Goal: Information Seeking & Learning: Learn about a topic

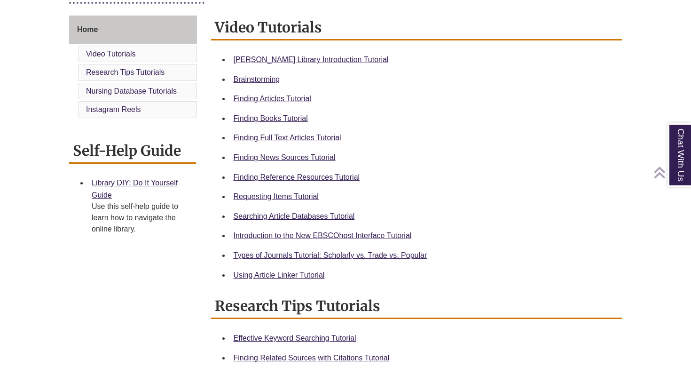
scroll to position [256, 0]
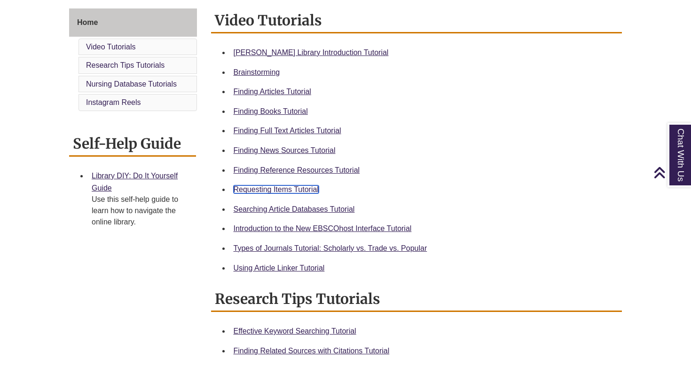
click at [244, 192] on link "Requesting Items Tutorial" at bounding box center [276, 189] width 85 height 8
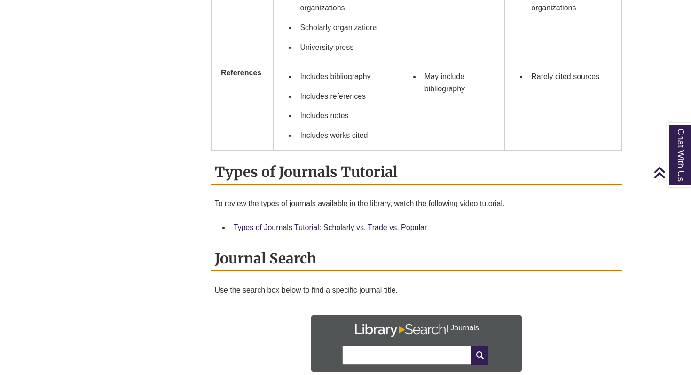
scroll to position [890, 0]
click at [287, 223] on div "Types of Journals Tutorial: Scholarly vs. Trade vs. Popular" at bounding box center [424, 228] width 381 height 12
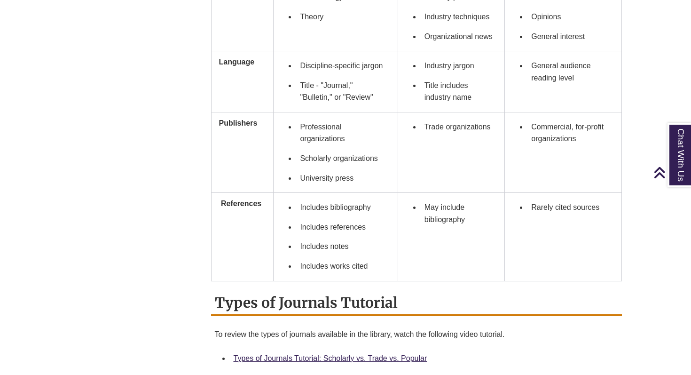
scroll to position [816, 0]
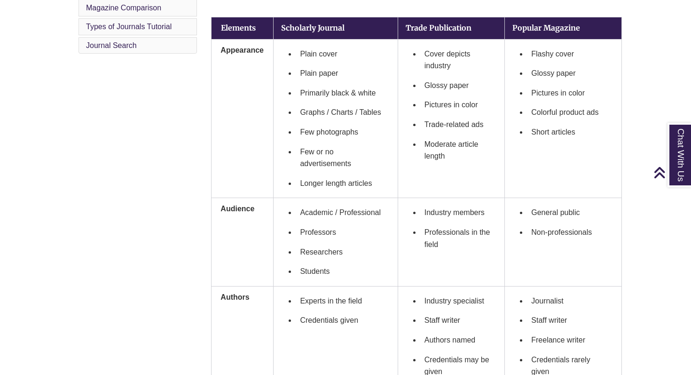
scroll to position [338, 0]
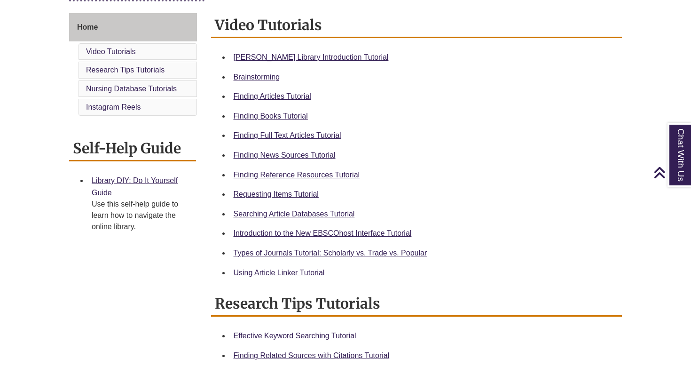
scroll to position [252, 0]
click at [283, 253] on link "Types of Journals Tutorial: Scholarly vs. Trade vs. Popular" at bounding box center [331, 252] width 194 height 8
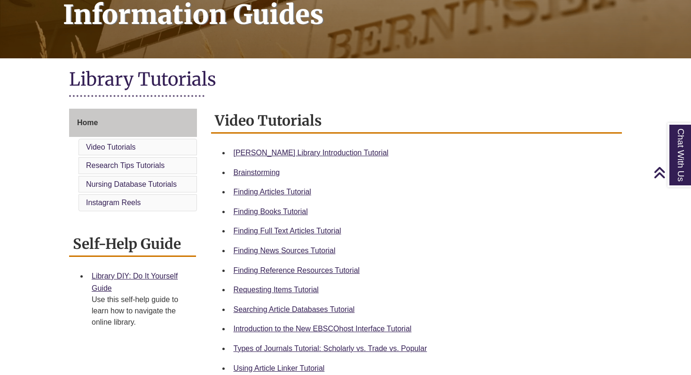
scroll to position [163, 0]
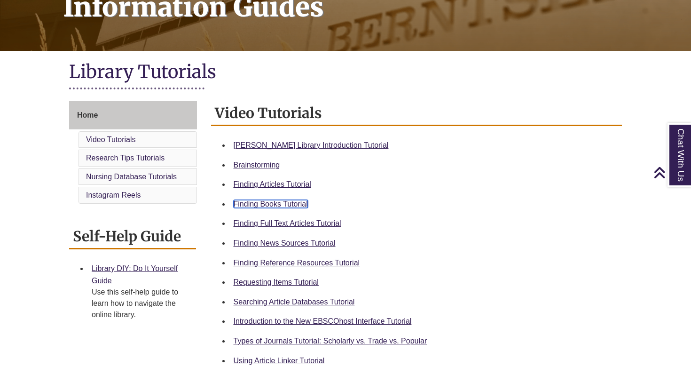
click at [278, 206] on link "Finding Books Tutorial" at bounding box center [271, 204] width 74 height 8
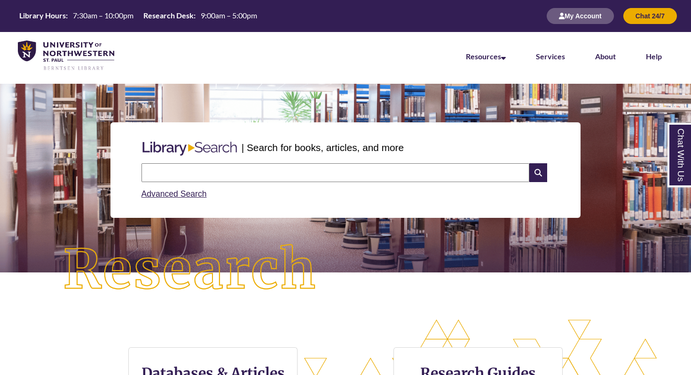
click at [287, 173] on input "text" at bounding box center [336, 172] width 388 height 19
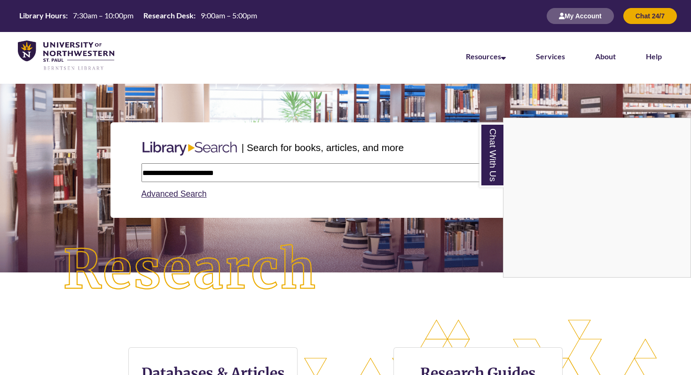
type input "**********"
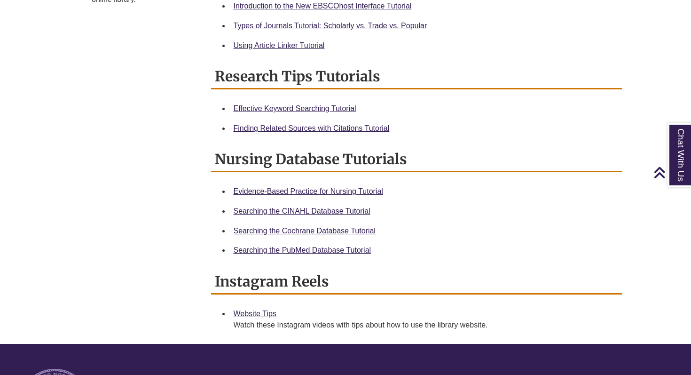
scroll to position [481, 0]
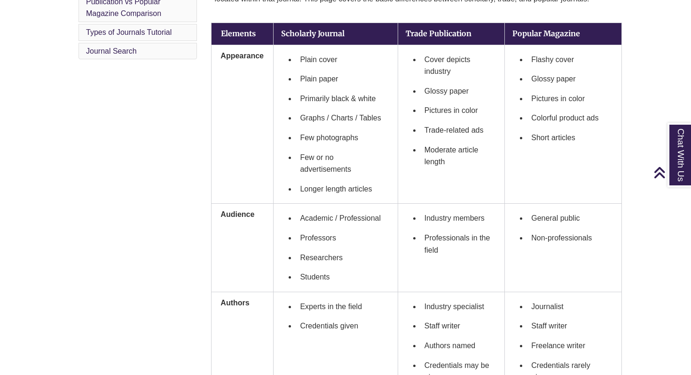
scroll to position [332, 0]
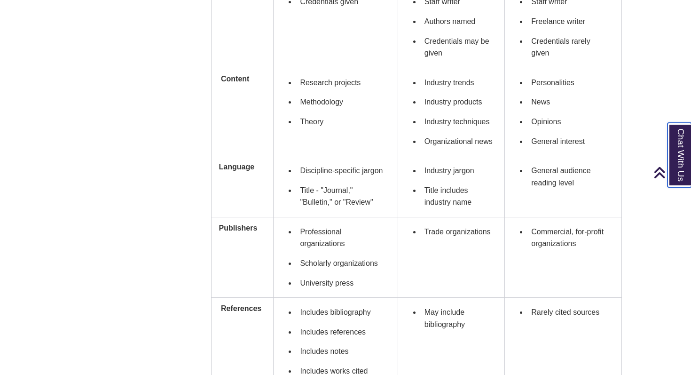
scroll to position [658, 0]
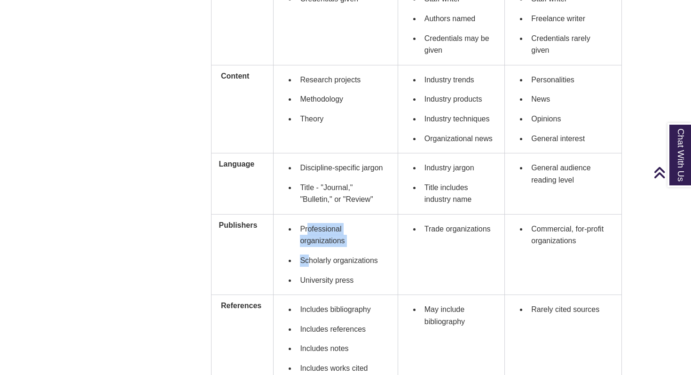
drag, startPoint x: 307, startPoint y: 228, endPoint x: 310, endPoint y: 252, distance: 24.7
click at [310, 252] on ul "Professional organizations Scholarly organizations University press" at bounding box center [335, 254] width 109 height 71
click at [305, 245] on li "Professional organizations" at bounding box center [343, 234] width 94 height 31
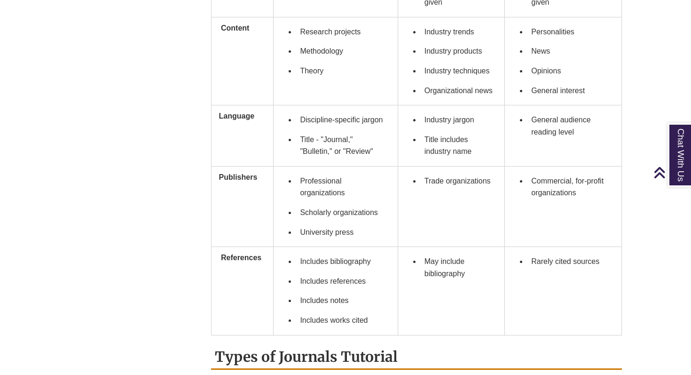
scroll to position [713, 0]
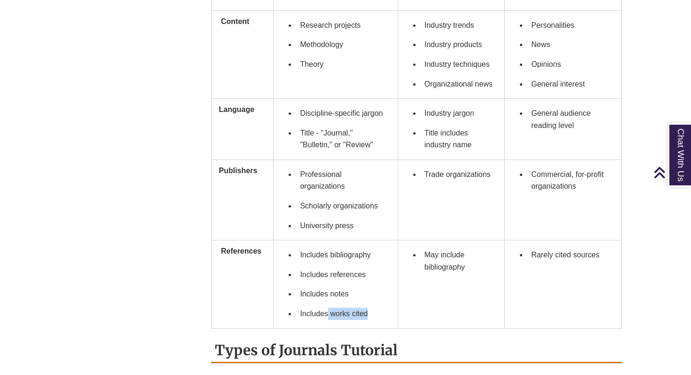
drag, startPoint x: 368, startPoint y: 315, endPoint x: 328, endPoint y: 310, distance: 40.7
click at [328, 310] on li "Includes works cited" at bounding box center [343, 314] width 94 height 20
click at [313, 300] on li "Includes notes" at bounding box center [343, 294] width 94 height 20
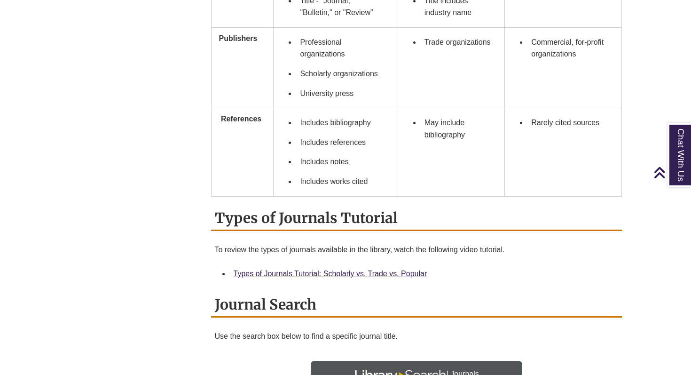
scroll to position [858, 0]
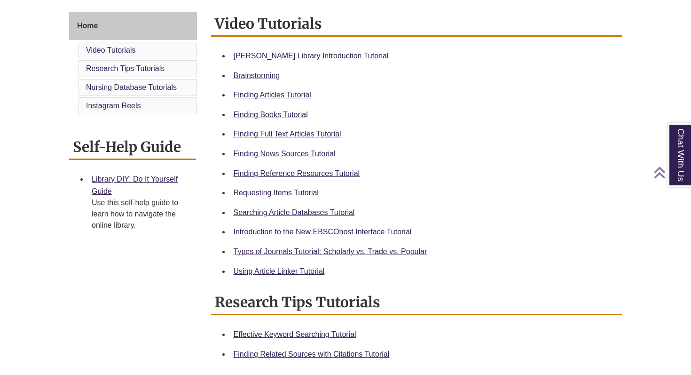
scroll to position [255, 0]
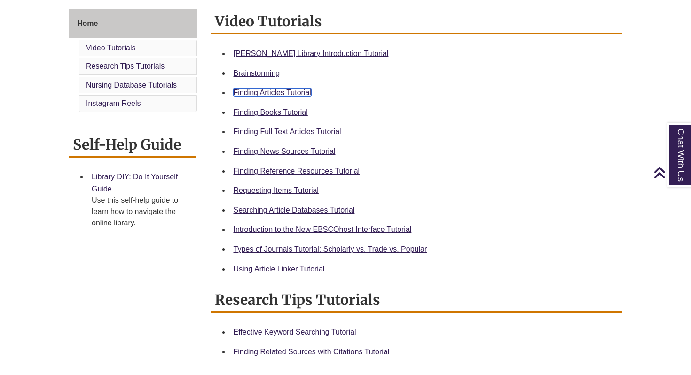
click at [265, 91] on link "Finding Articles Tutorial" at bounding box center [273, 92] width 78 height 8
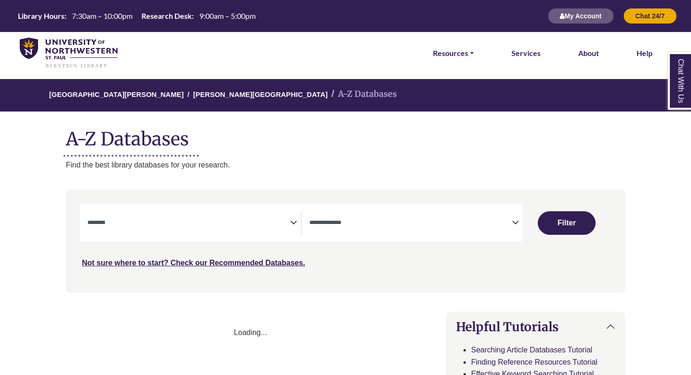
select select "Database Subject Filter"
select select "Database Types Filter"
select select "Database Subject Filter"
select select "Database Types Filter"
select select "Database Subject Filter"
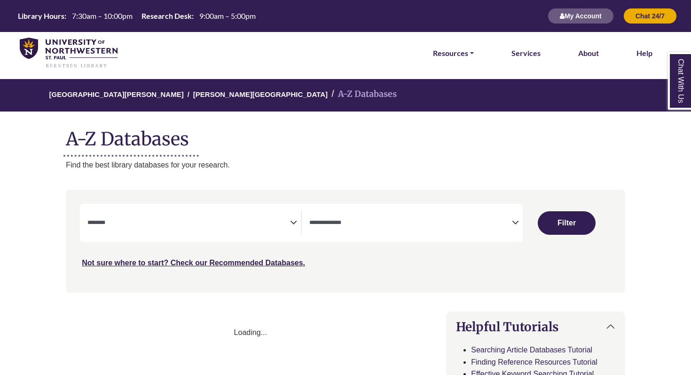
select select "Database Types Filter"
select select "Database Subject Filter"
select select "Database Types Filter"
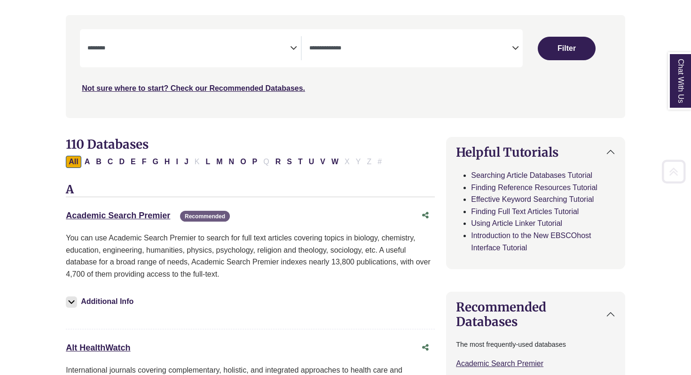
scroll to position [181, 0]
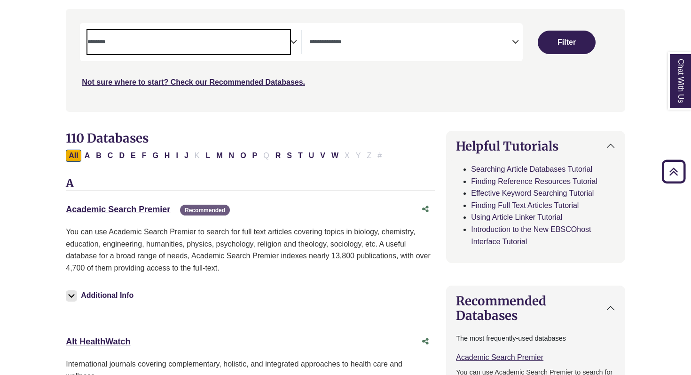
click at [286, 49] on span "Search filters" at bounding box center [188, 42] width 203 height 24
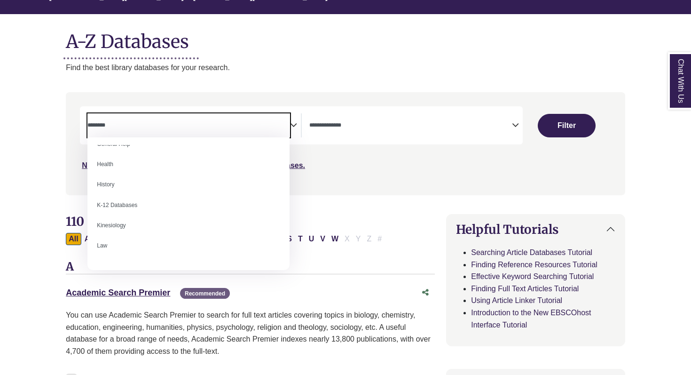
scroll to position [417, 0]
select select "*****"
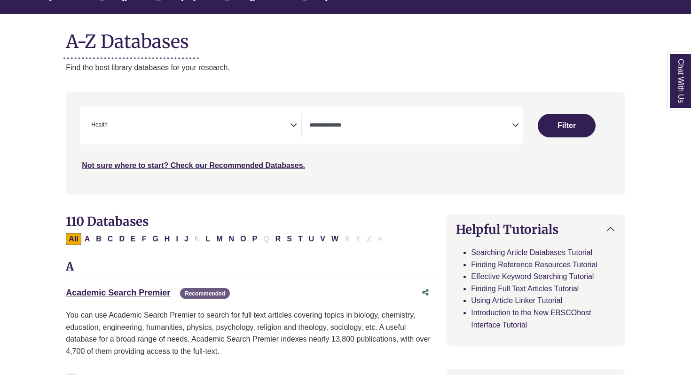
click at [295, 125] on icon "Search filters" at bounding box center [293, 124] width 7 height 14
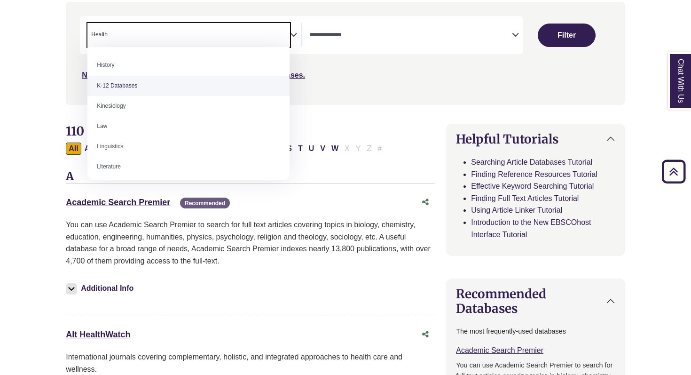
scroll to position [448, 0]
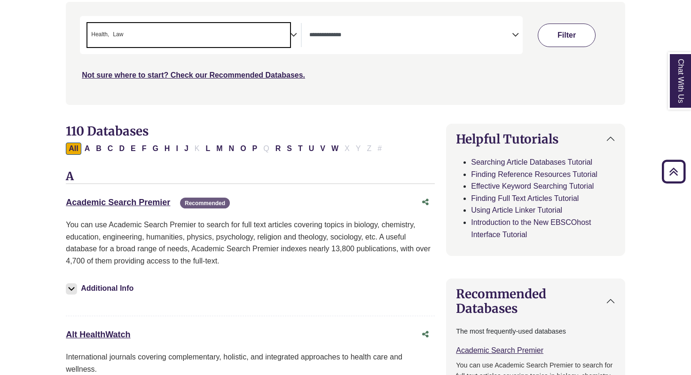
click at [577, 30] on button "Filter" at bounding box center [567, 36] width 58 height 24
select select "Database Types Filter"
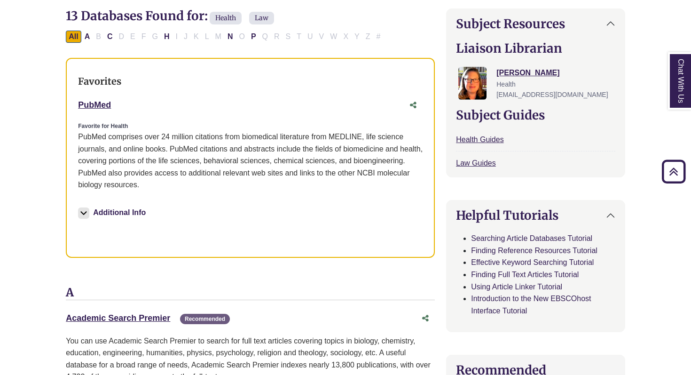
scroll to position [304, 0]
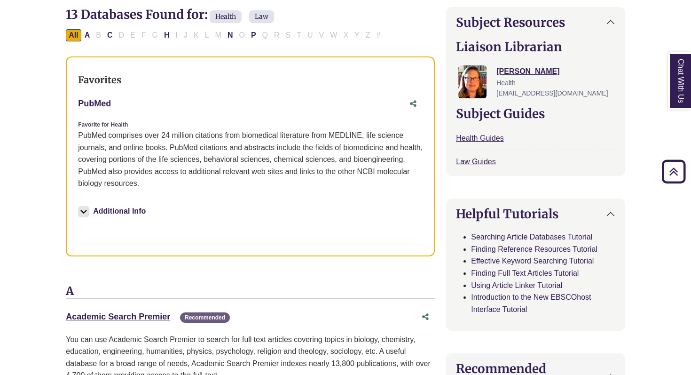
drag, startPoint x: 126, startPoint y: 107, endPoint x: 68, endPoint y: 103, distance: 57.9
click at [68, 103] on div "Favorites PubMed This link opens in a new window Favorite for Health Additional…" at bounding box center [250, 156] width 369 height 200
copy link "PubMed"
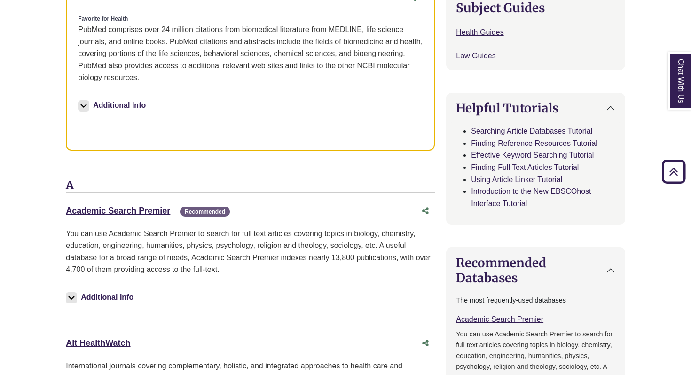
scroll to position [423, 0]
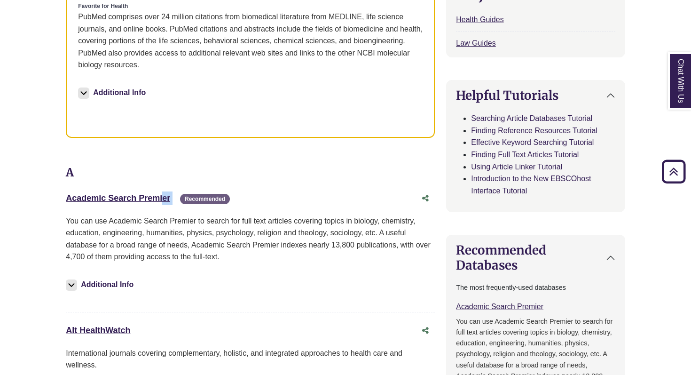
drag, startPoint x: 175, startPoint y: 201, endPoint x: 63, endPoint y: 199, distance: 111.4
copy div "Academic Search Premier This link opens in a new window"
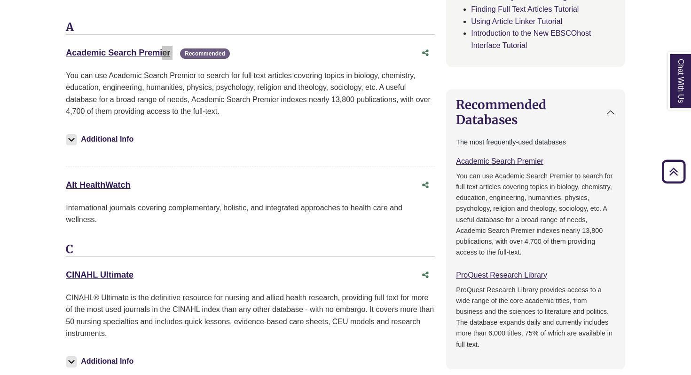
scroll to position [578, 0]
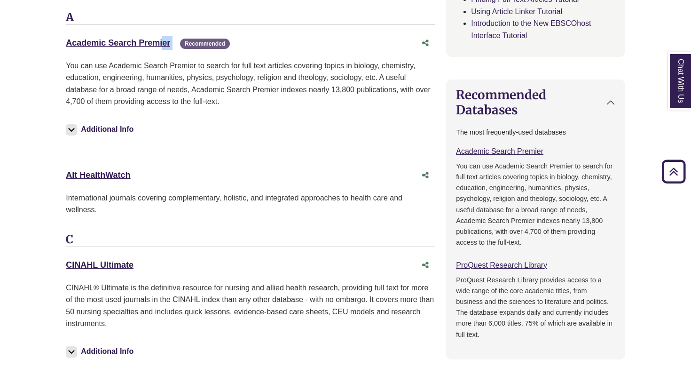
drag, startPoint x: 146, startPoint y: 273, endPoint x: 53, endPoint y: 270, distance: 93.6
click at [53, 270] on div "**********" at bounding box center [346, 358] width 588 height 1512
copy link "CINAHL Ultimate"
